Goal: Task Accomplishment & Management: Use online tool/utility

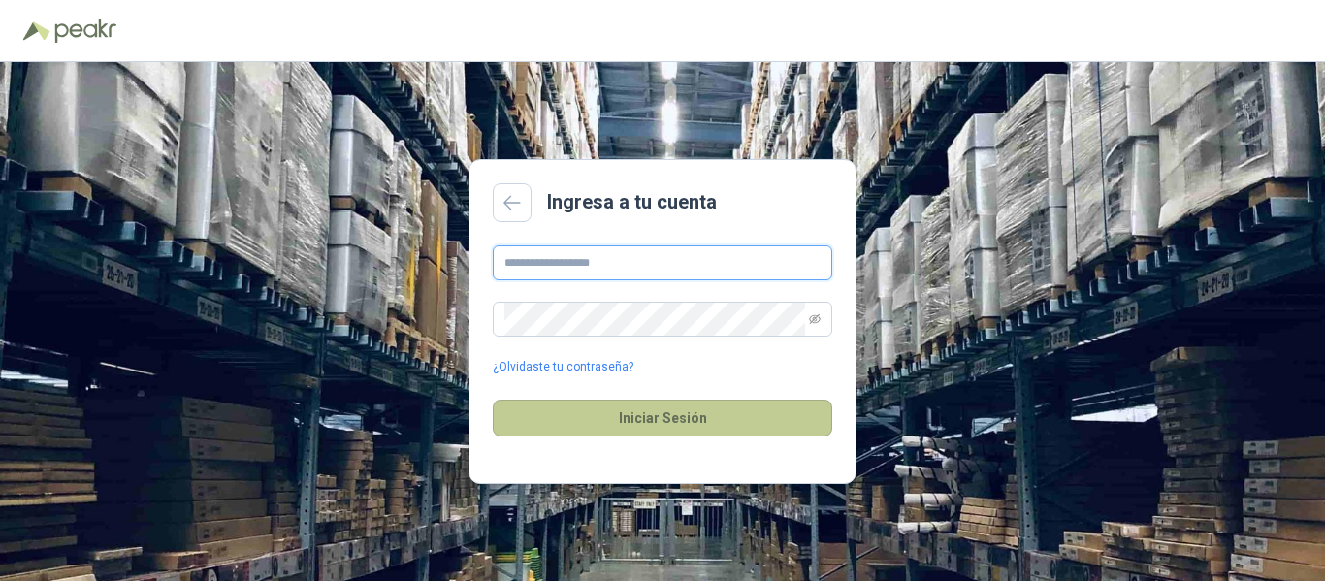
type input "**********"
click at [713, 401] on button "Iniciar Sesión" at bounding box center [662, 418] width 339 height 37
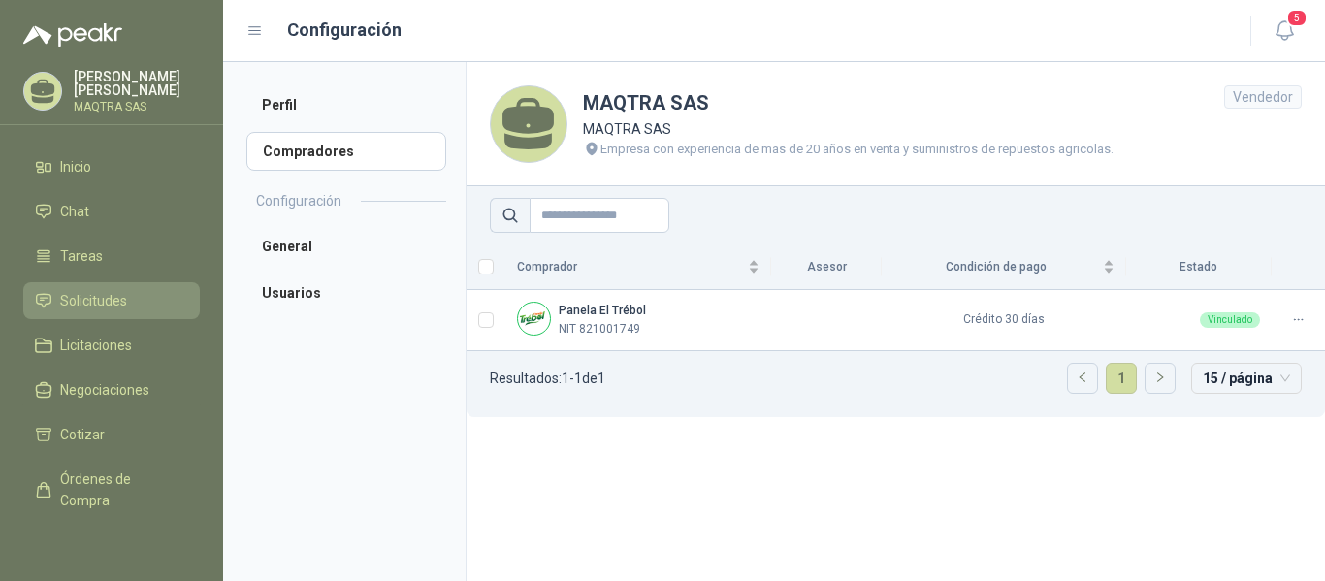
click at [82, 289] on link "Solicitudes" at bounding box center [111, 300] width 177 height 37
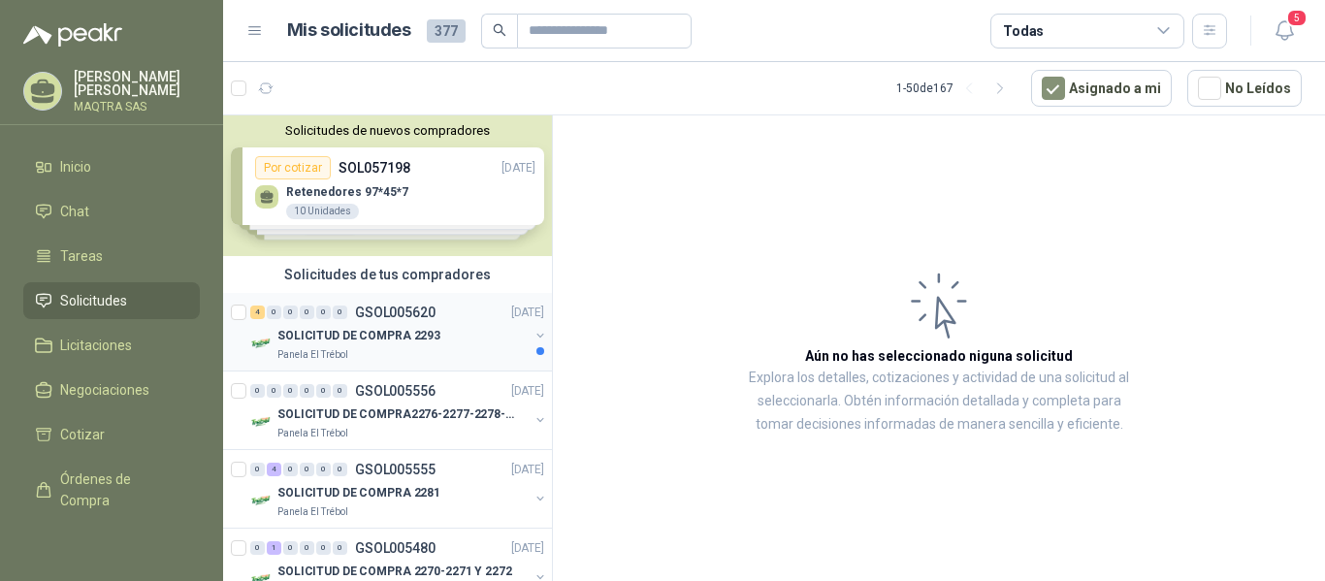
click at [465, 331] on div "SOLICITUD DE COMPRA 2293" at bounding box center [402, 335] width 251 height 23
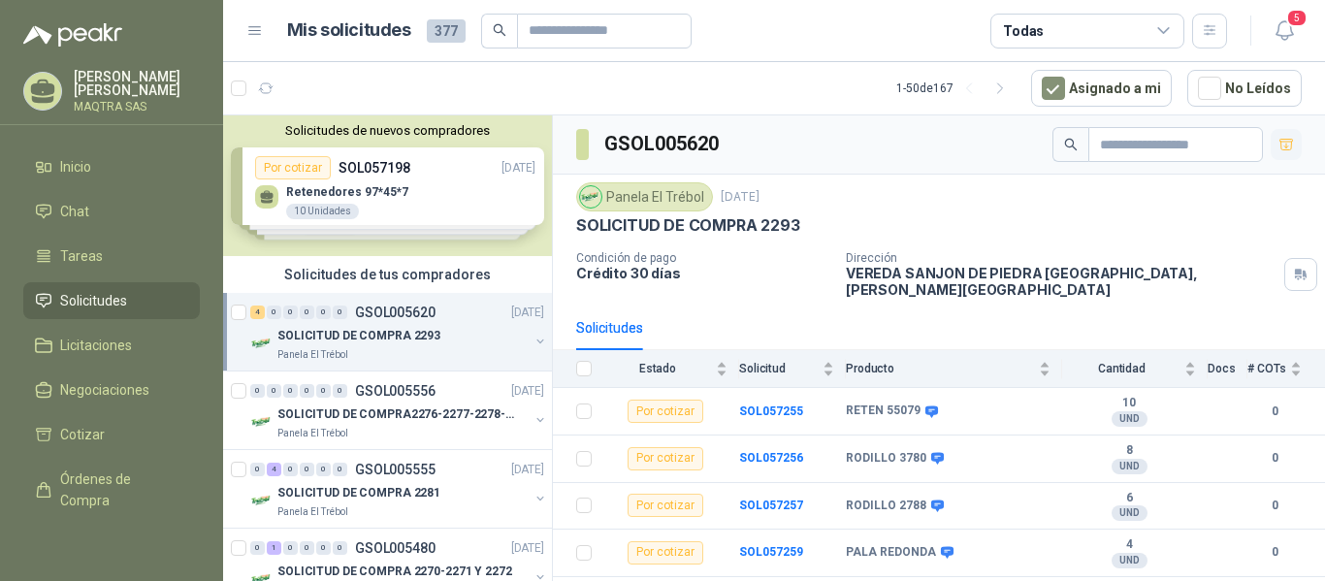
click at [1289, 140] on icon "button" at bounding box center [1286, 145] width 16 height 16
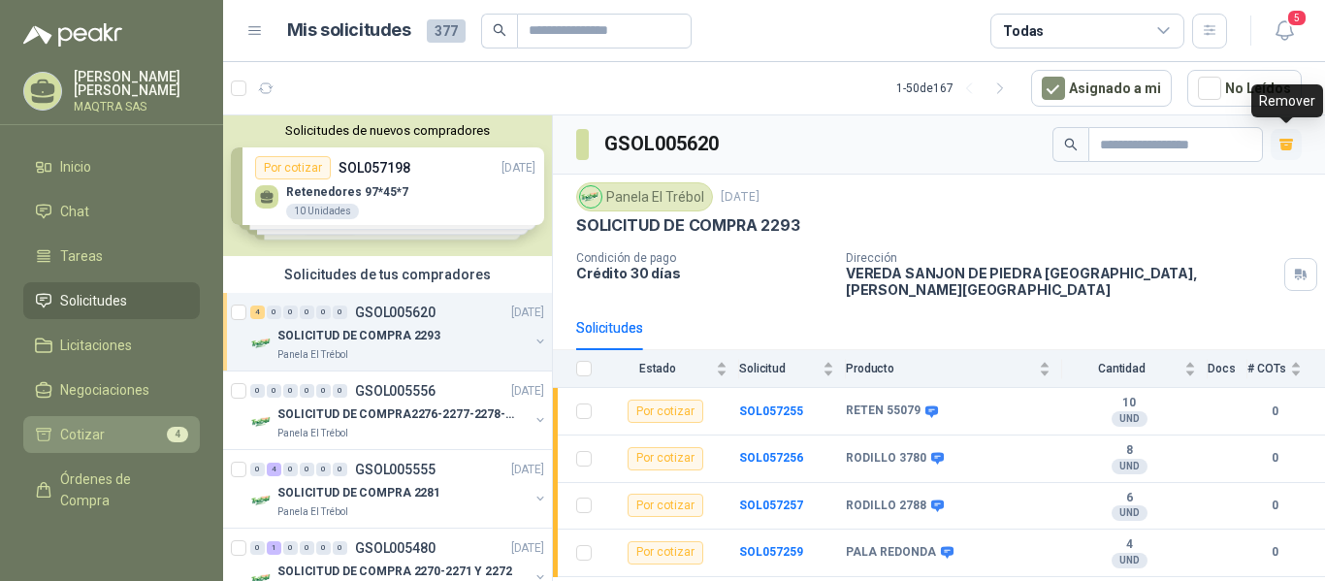
click at [90, 434] on span "Cotizar" at bounding box center [82, 434] width 45 height 21
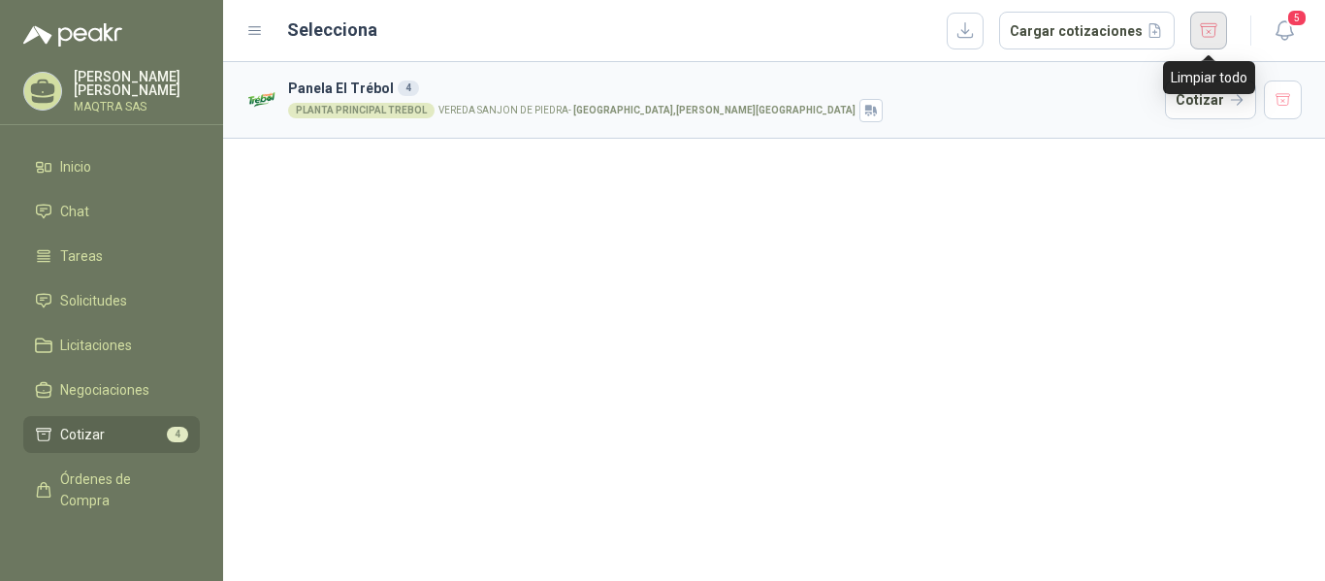
click at [1217, 30] on button "button" at bounding box center [1208, 31] width 37 height 38
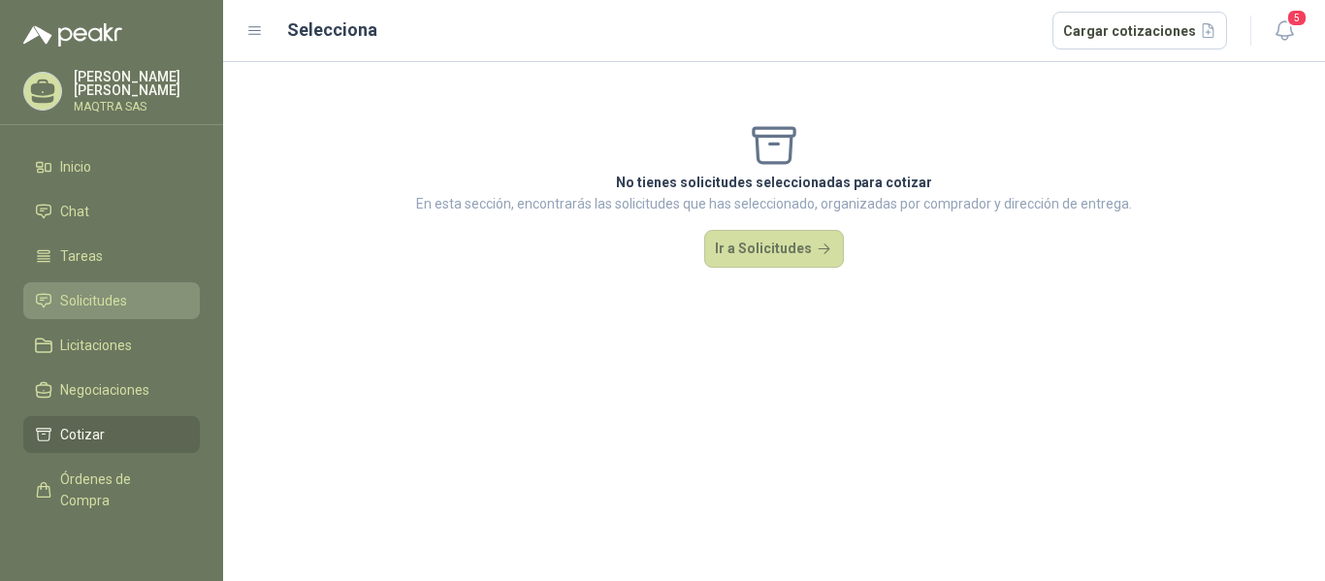
click at [111, 301] on span "Solicitudes" at bounding box center [93, 300] width 67 height 21
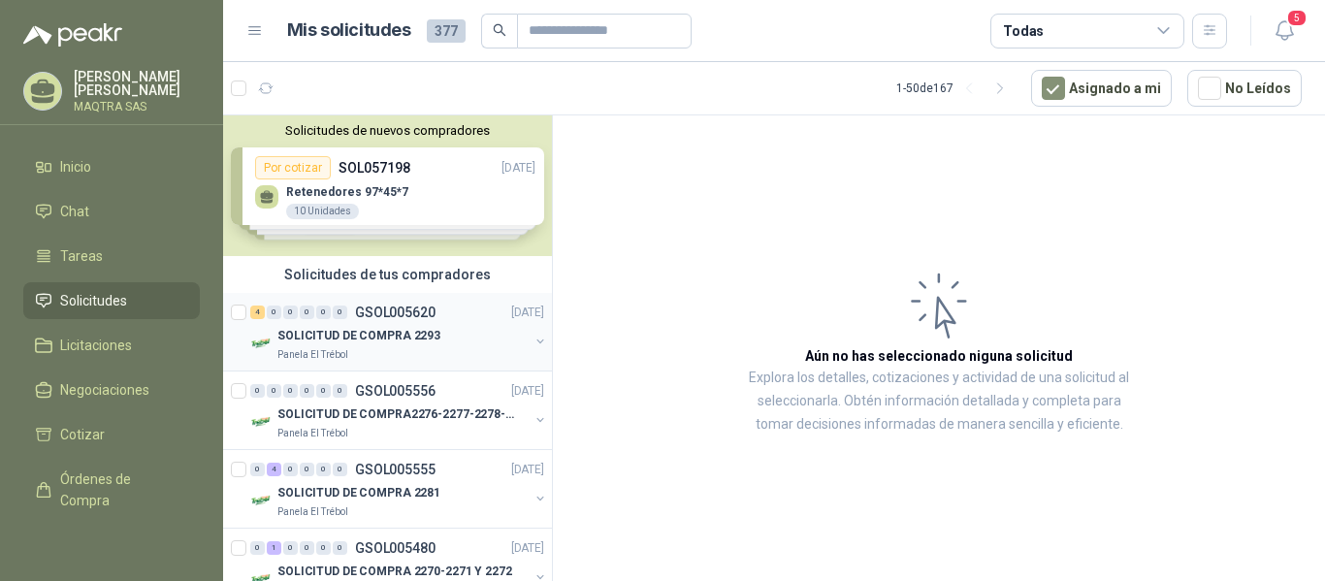
click at [421, 342] on p "SOLICITUD DE COMPRA 2293" at bounding box center [358, 336] width 163 height 18
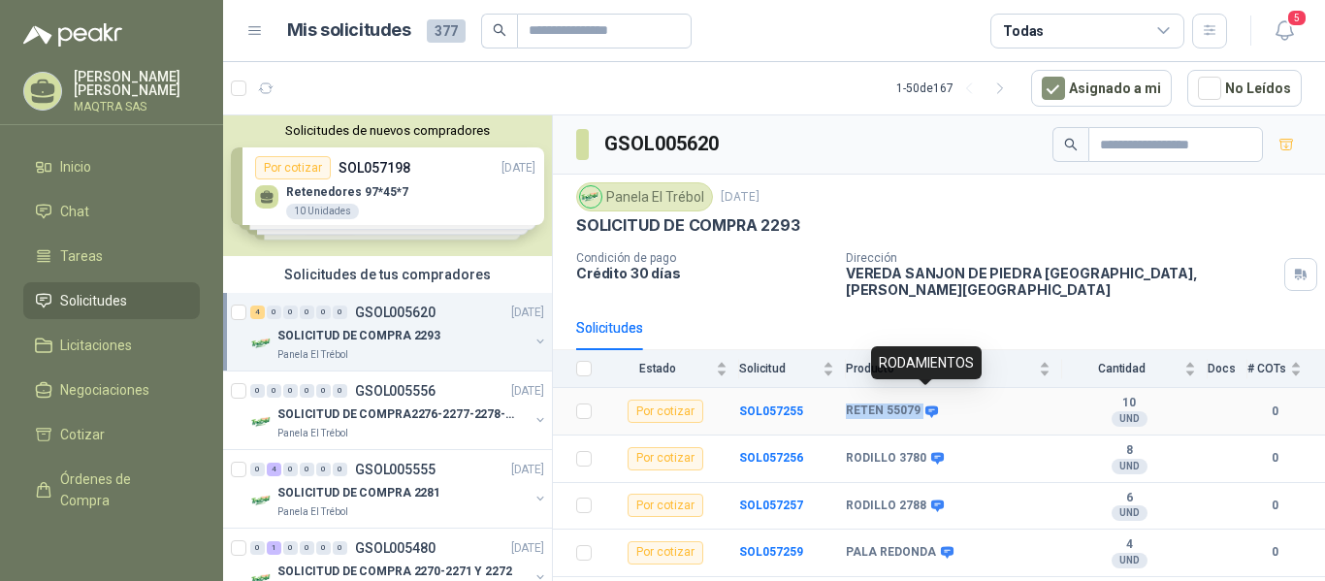
drag, startPoint x: 843, startPoint y: 396, endPoint x: 924, endPoint y: 396, distance: 81.5
click at [924, 396] on tr "Por cotizar SOL057255 RETEN 55079 10 UND  0" at bounding box center [939, 412] width 772 height 48
copy tr "RETEN 55079"
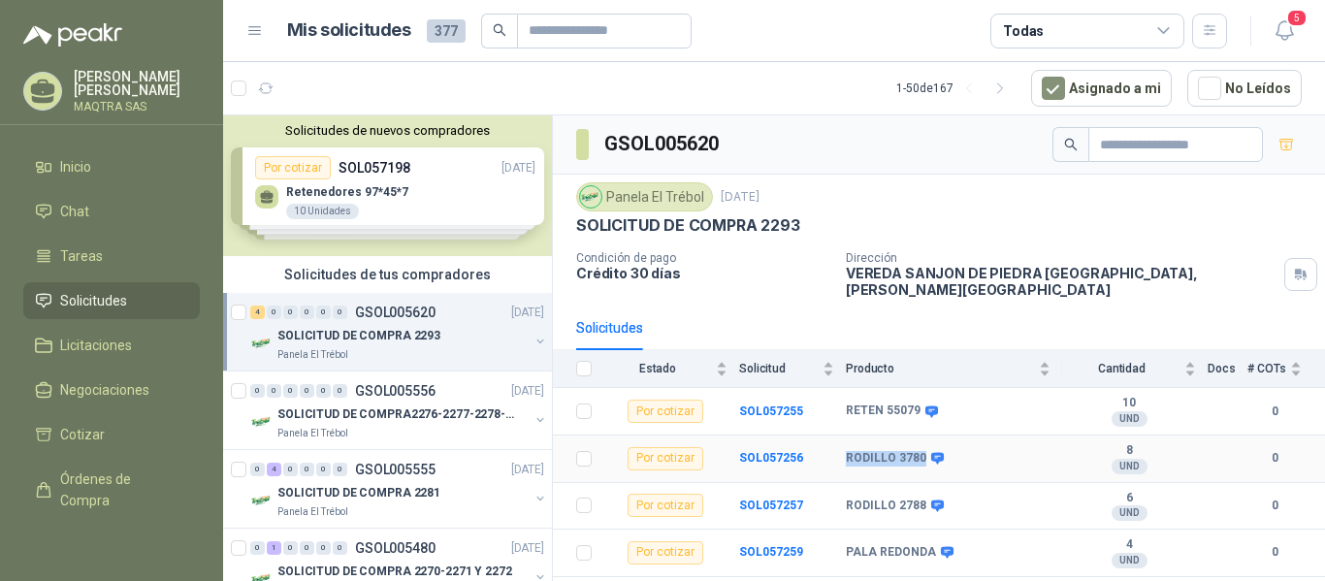
drag, startPoint x: 845, startPoint y: 446, endPoint x: 919, endPoint y: 450, distance: 74.8
click at [919, 450] on tr "Por cotizar SOL057256 RODILLO 3780 8 UND  0" at bounding box center [939, 459] width 772 height 48
copy tr "RODILLO 3780"
click at [863, 499] on b "RODILLO 2788" at bounding box center [886, 507] width 80 height 16
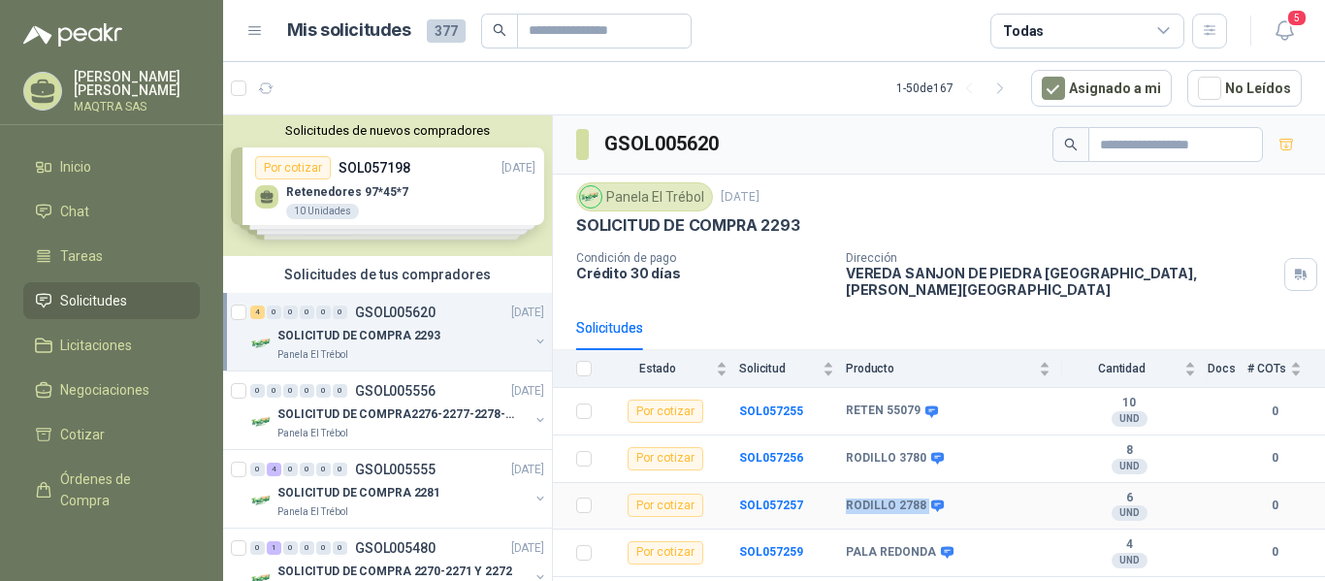
click at [863, 499] on b "RODILLO 2788" at bounding box center [886, 507] width 80 height 16
copy div "RODILLO 2788"
click at [883, 545] on b "PALA REDONDA" at bounding box center [891, 553] width 90 height 16
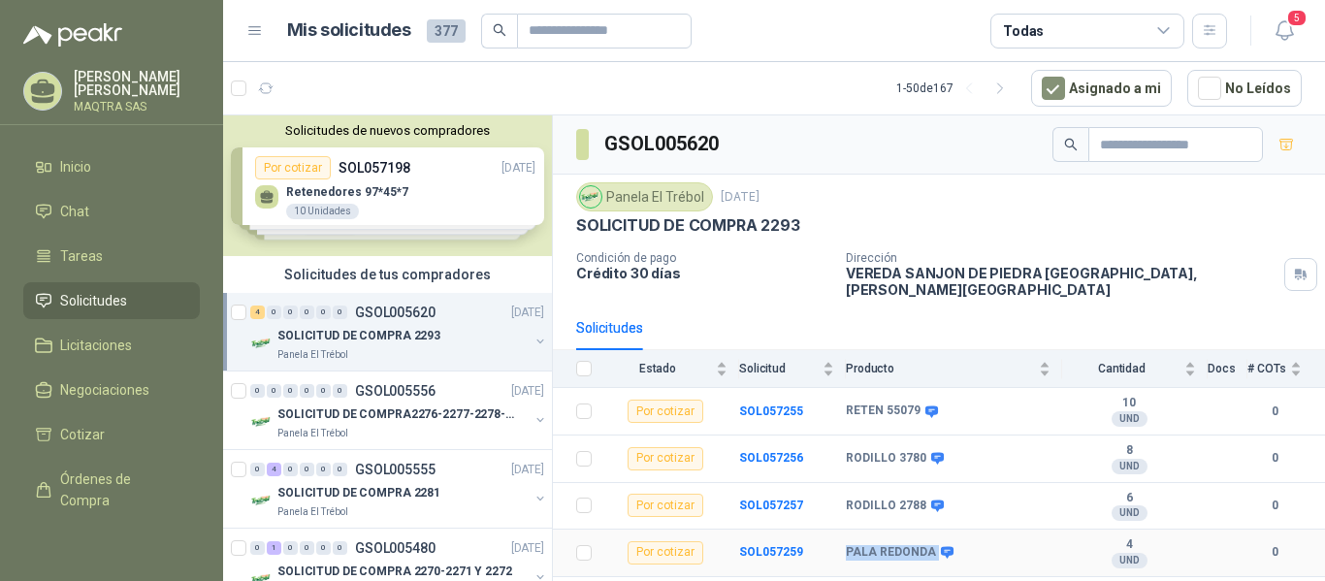
copy div "PALA REDONDA"
click at [33, 79] on icon at bounding box center [43, 92] width 30 height 30
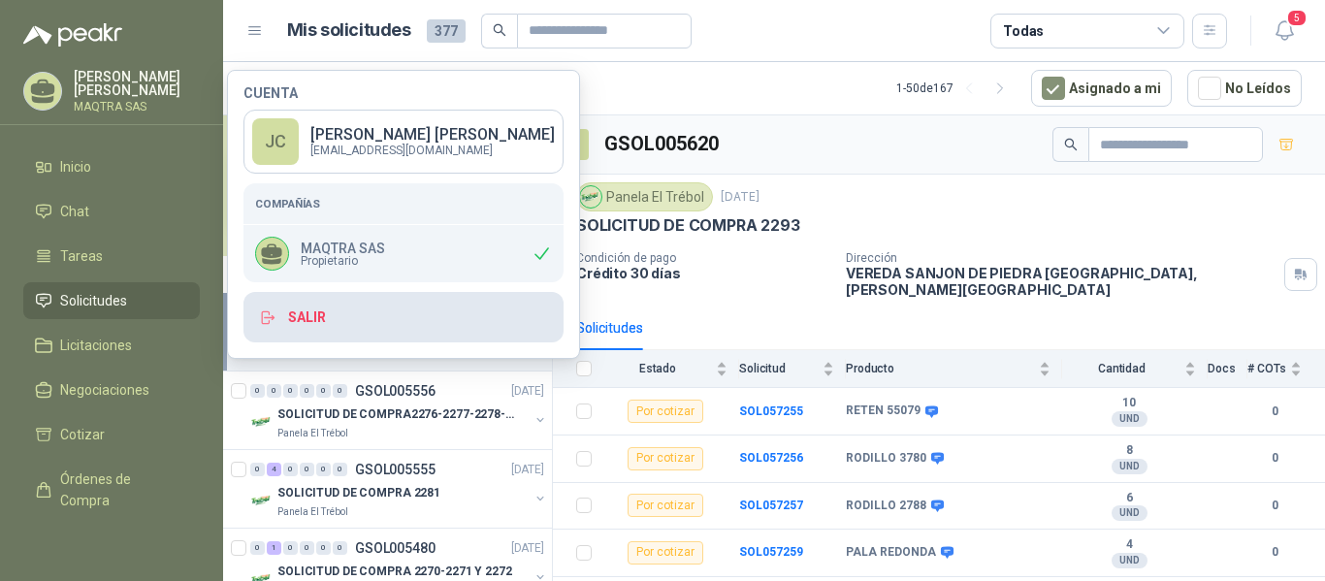
click at [302, 316] on button "Salir" at bounding box center [403, 317] width 320 height 50
